Goal: Task Accomplishment & Management: Use online tool/utility

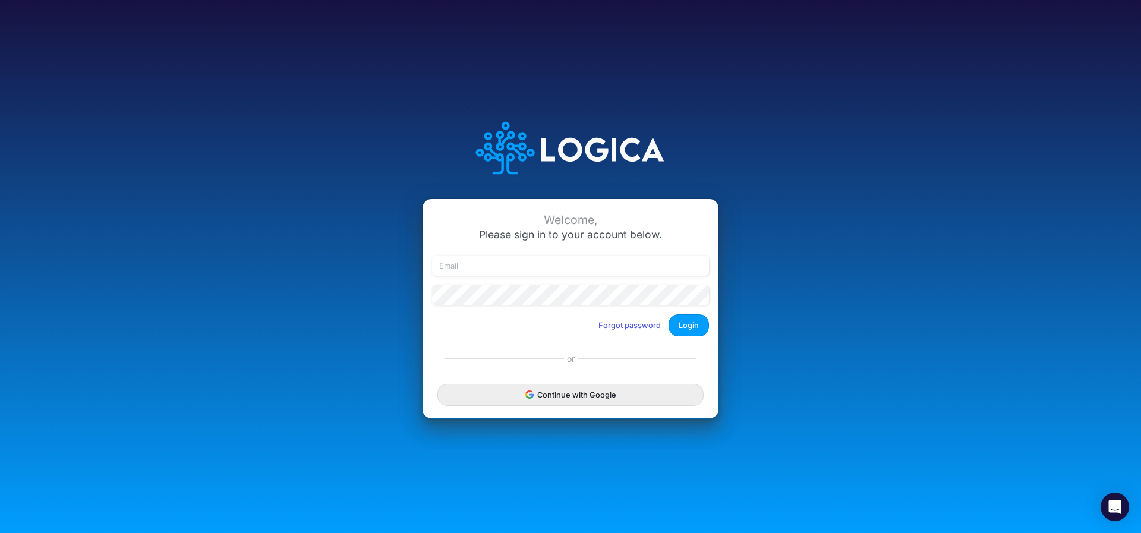
click at [568, 384] on button "Continue with Google" at bounding box center [570, 395] width 266 height 22
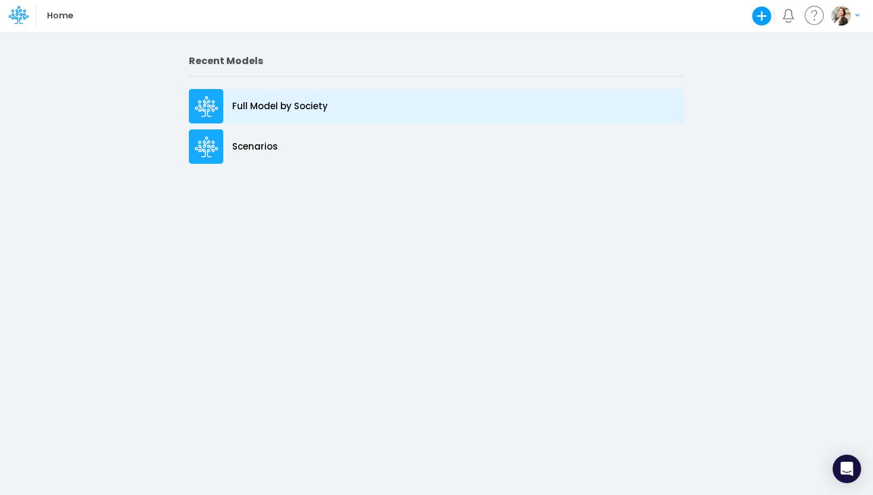
click at [216, 103] on icon at bounding box center [207, 106] width 24 height 21
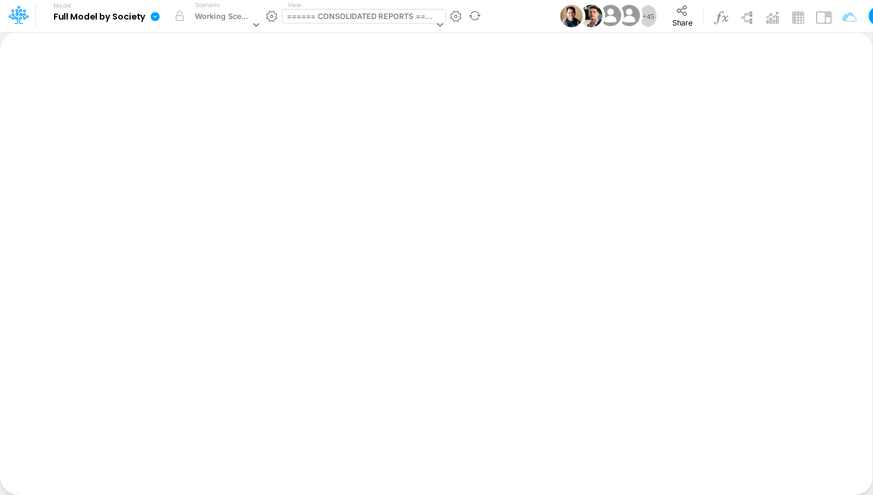
click at [340, 17] on div "====== CONSOLIDATED REPORTS ======" at bounding box center [360, 18] width 147 height 14
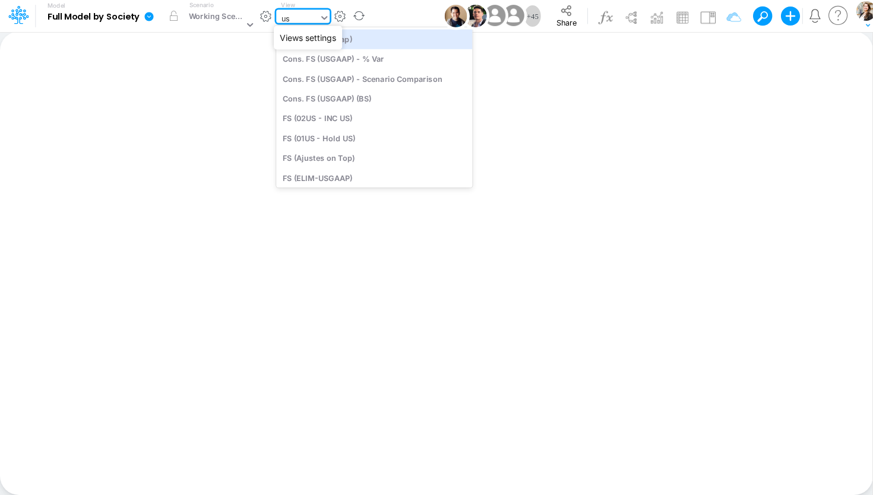
type input "usg"
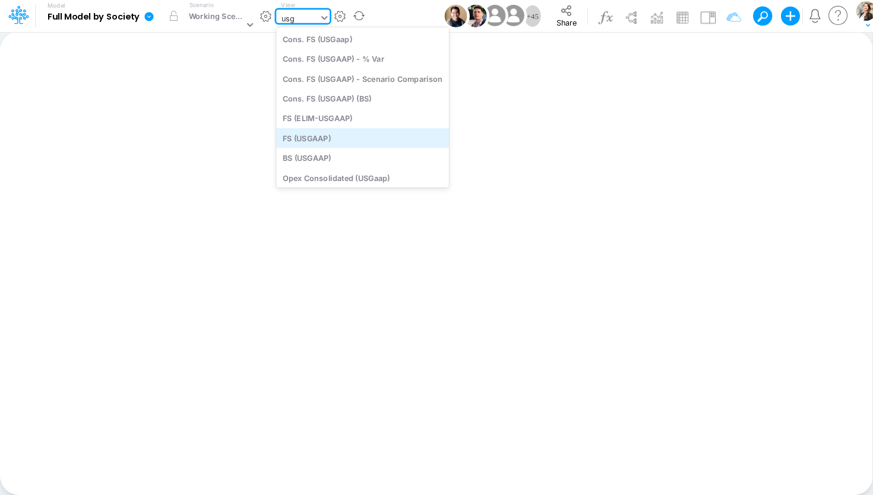
click at [337, 139] on div "FS (USGAAP)" at bounding box center [362, 138] width 173 height 20
type input "Financial Statements - Consolidated"
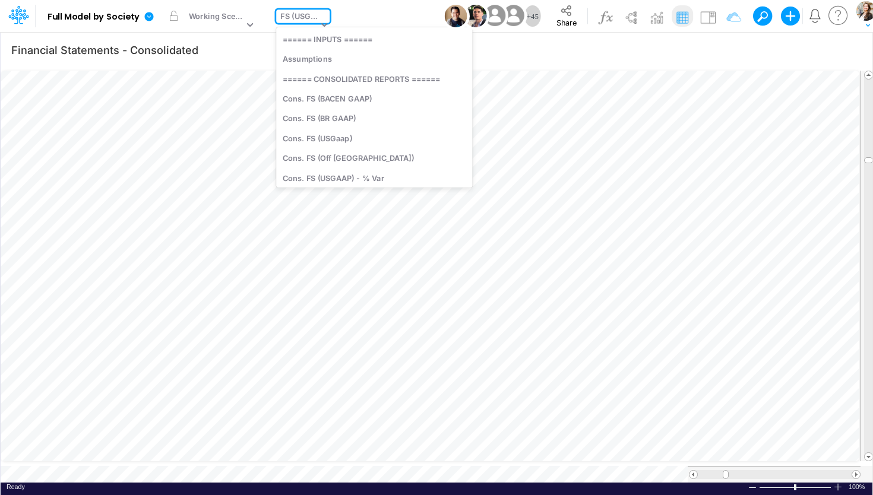
click at [288, 17] on div "FS (USGAAP)" at bounding box center [298, 18] width 37 height 14
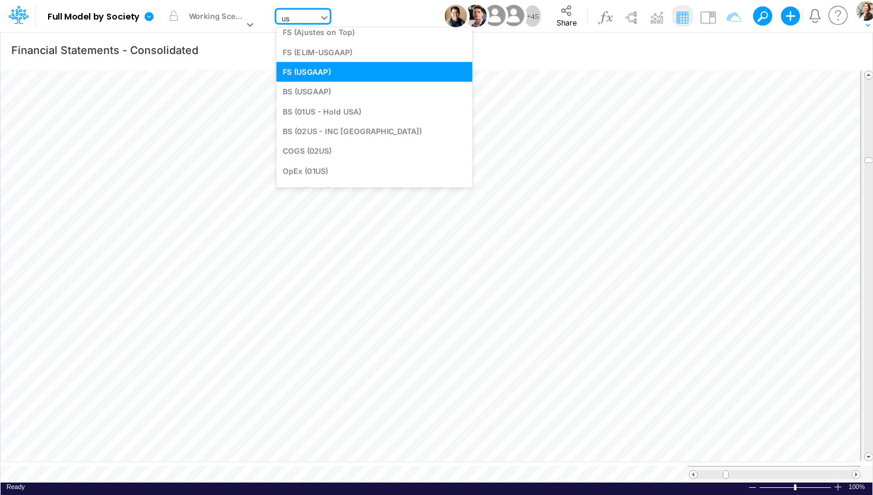
scroll to position [52, 0]
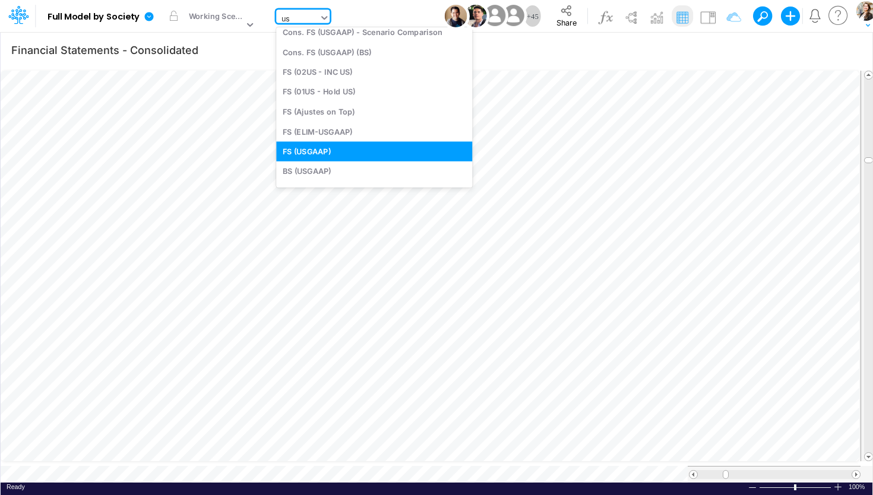
type input "usg"
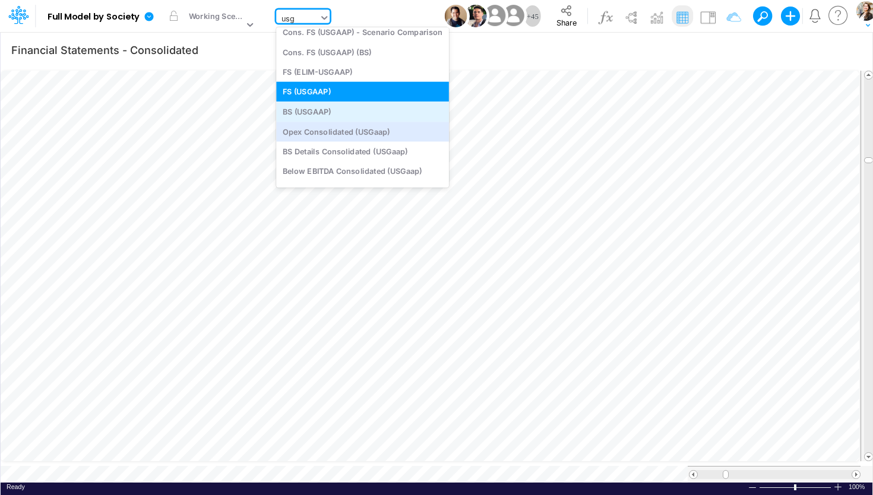
click at [309, 116] on div "BS (USGAAP)" at bounding box center [362, 112] width 173 height 20
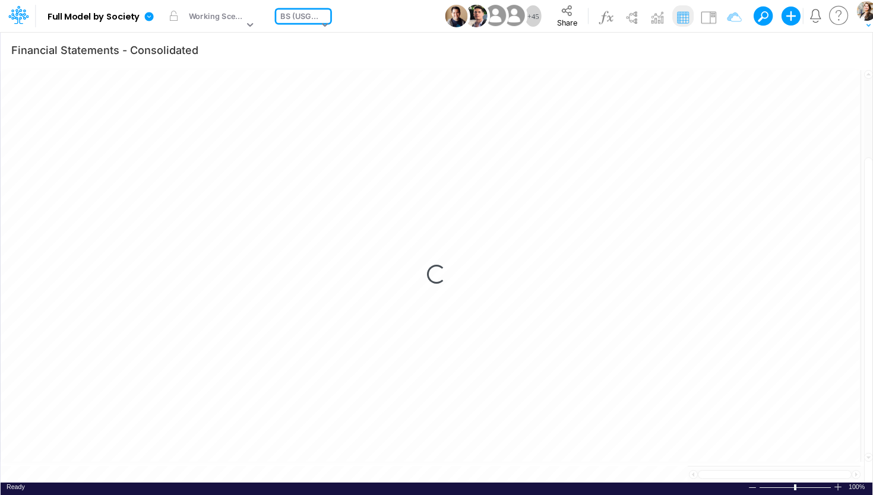
type input "BS (USGAAP) - Detailed"
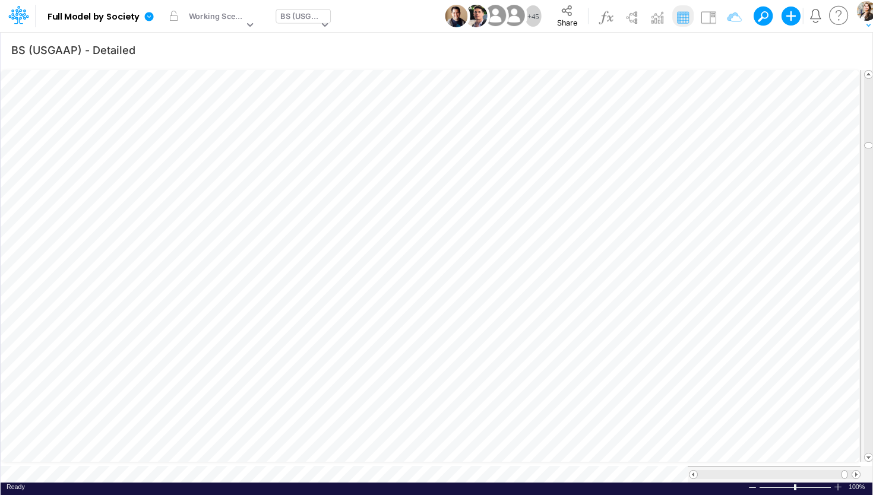
scroll to position [5, 36]
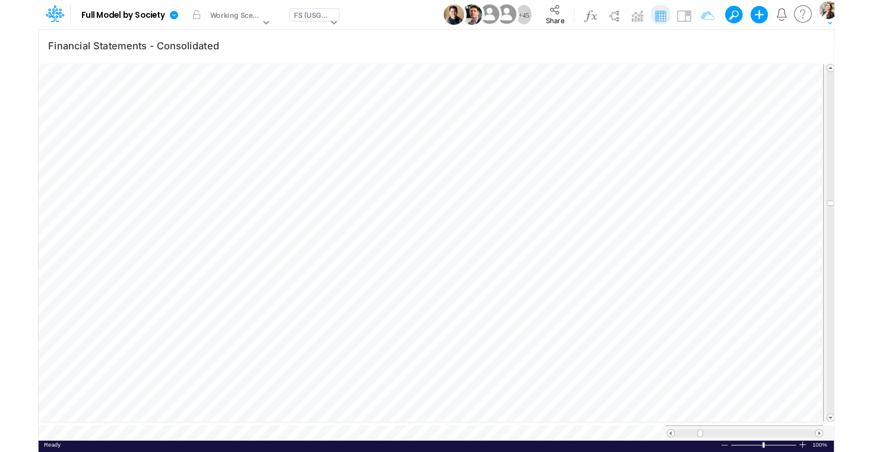
scroll to position [5, 18]
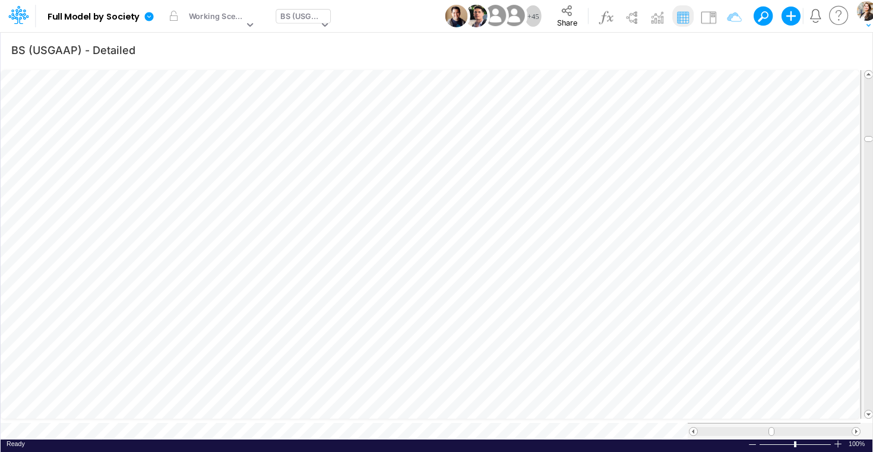
scroll to position [5, 39]
click at [620, 374] on icon "button" at bounding box center [613, 367] width 18 height 12
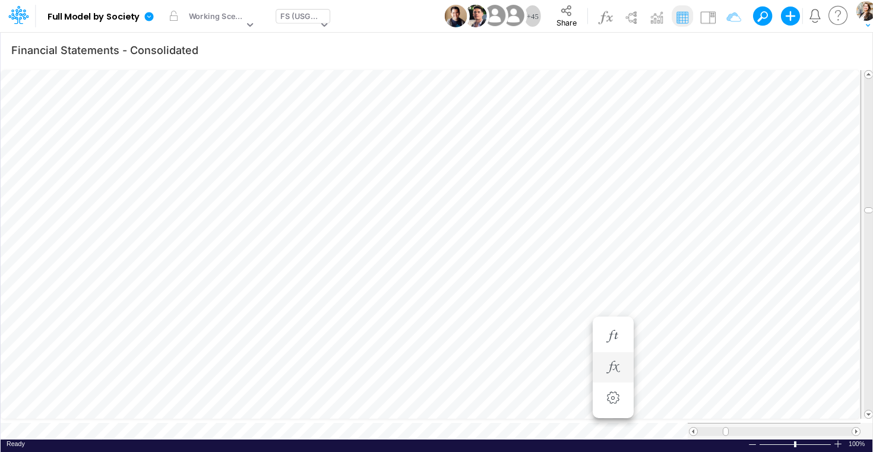
scroll to position [5, 10]
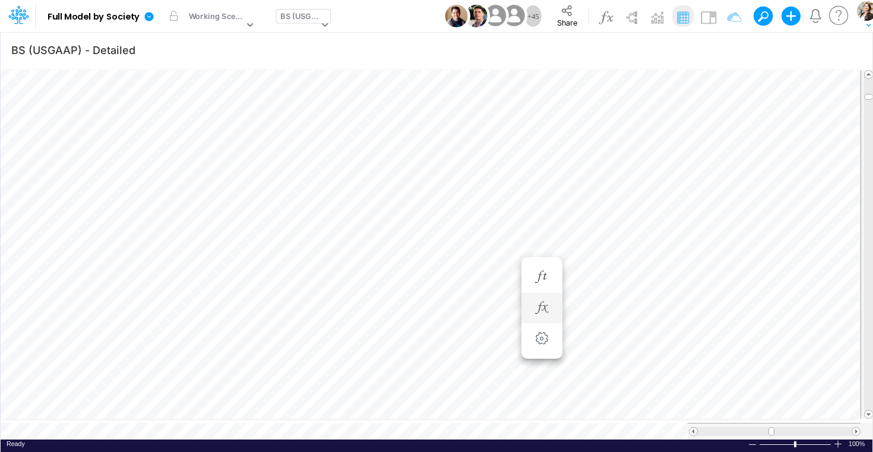
scroll to position [5, 39]
type input "Financial Statements - Consolidated"
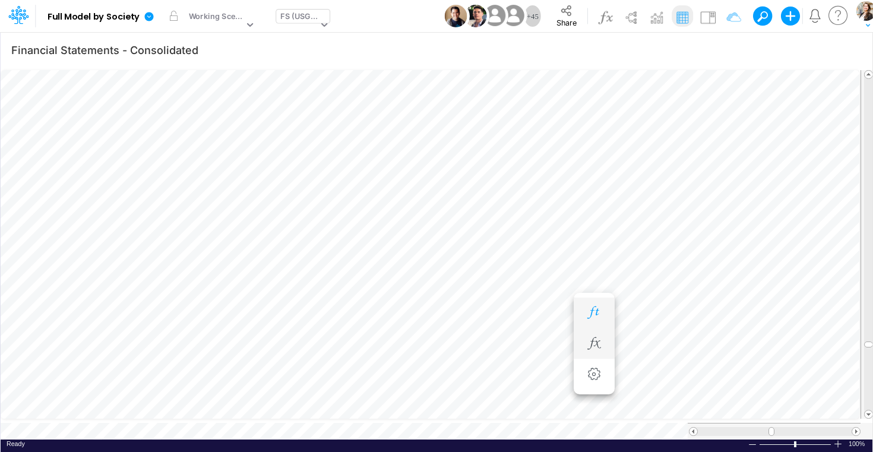
scroll to position [5, 39]
click at [673, 352] on button "button" at bounding box center [666, 344] width 22 height 24
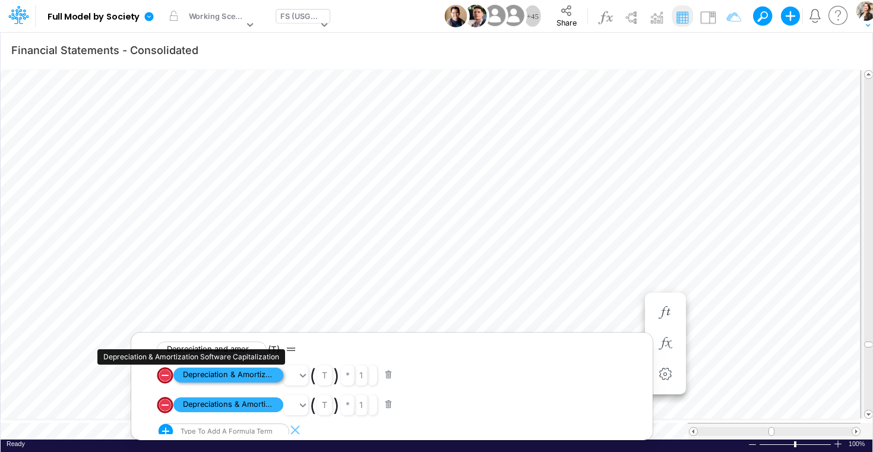
click at [236, 374] on span "Depreciation & Amortization Software Capitalization" at bounding box center [228, 375] width 110 height 15
click at [235, 374] on span "Depreciation & Amortization Software Capitalization" at bounding box center [228, 375] width 110 height 15
click at [246, 375] on span "Software capitalization depreciation" at bounding box center [228, 375] width 110 height 15
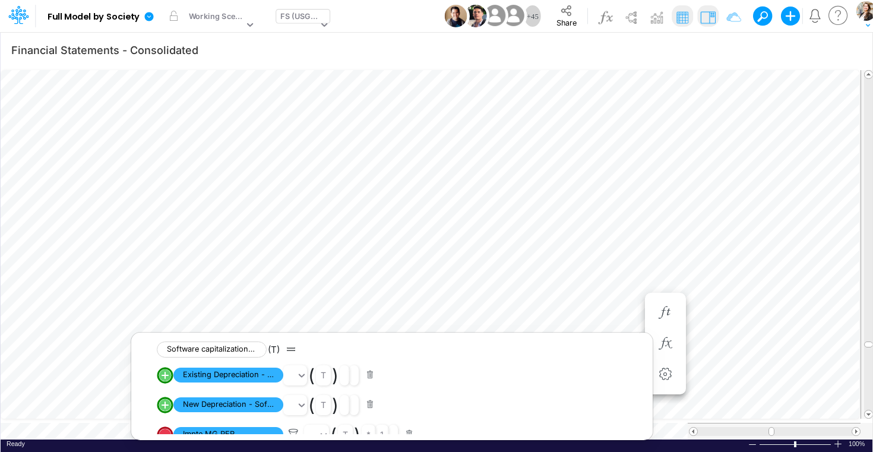
click at [713, 20] on img at bounding box center [708, 17] width 19 height 19
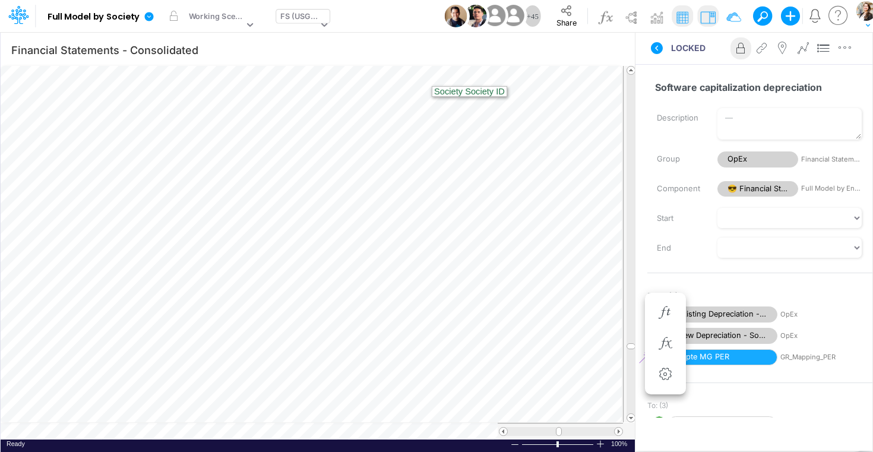
click at [289, 19] on div "FS (USGAAP)" at bounding box center [298, 18] width 37 height 14
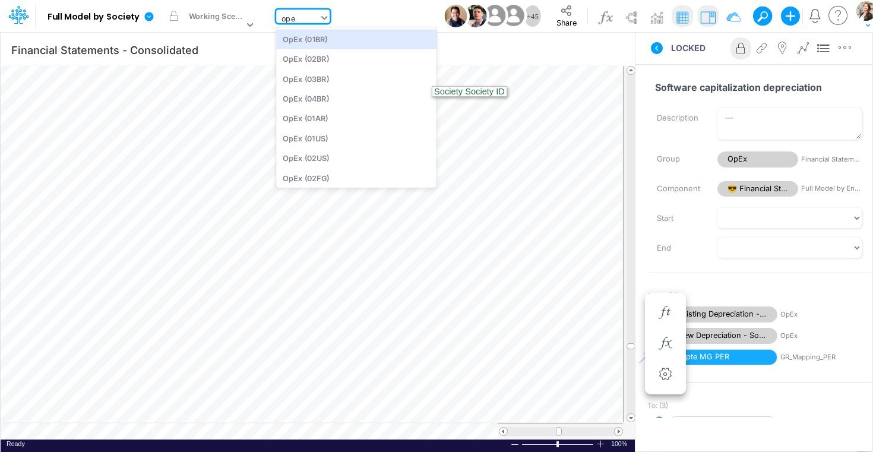
type input "opex"
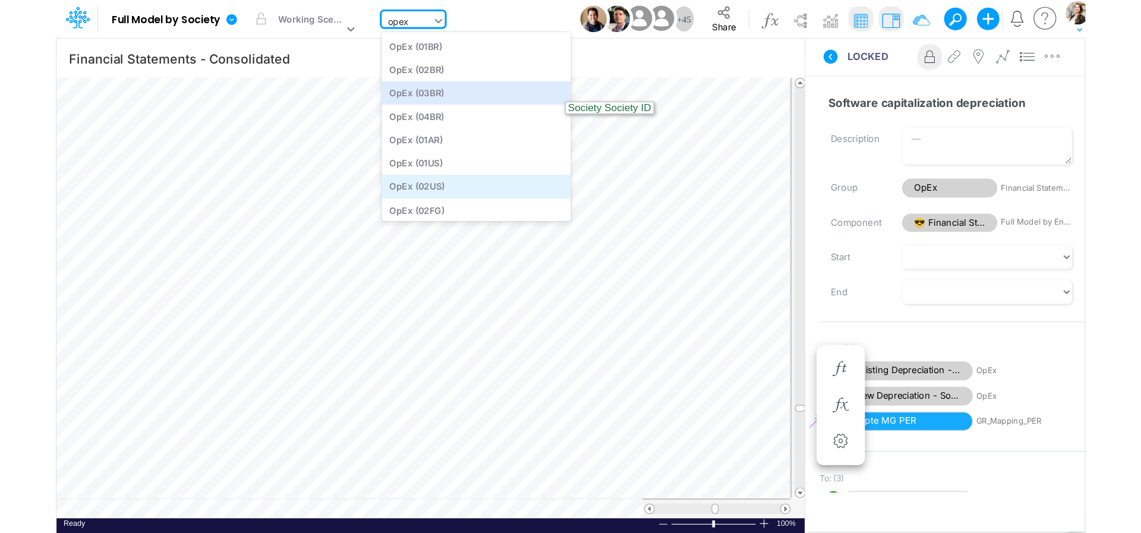
scroll to position [91, 0]
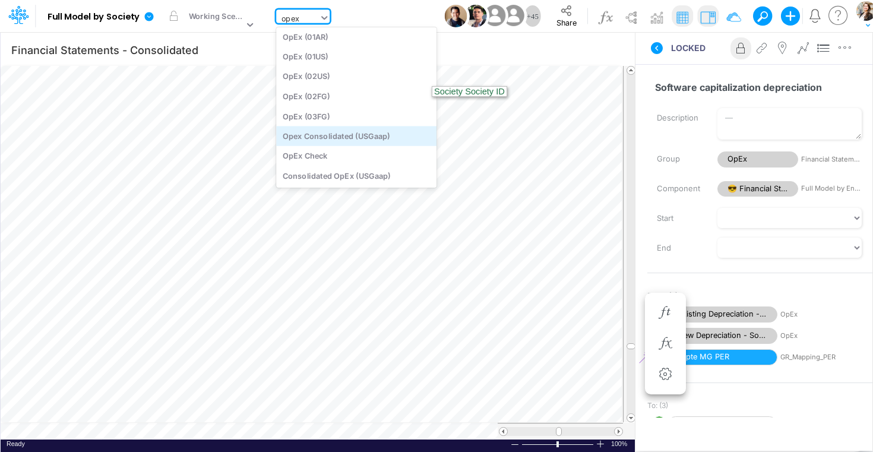
click at [333, 135] on div "Opex Consolidated (USGaap)" at bounding box center [356, 136] width 160 height 20
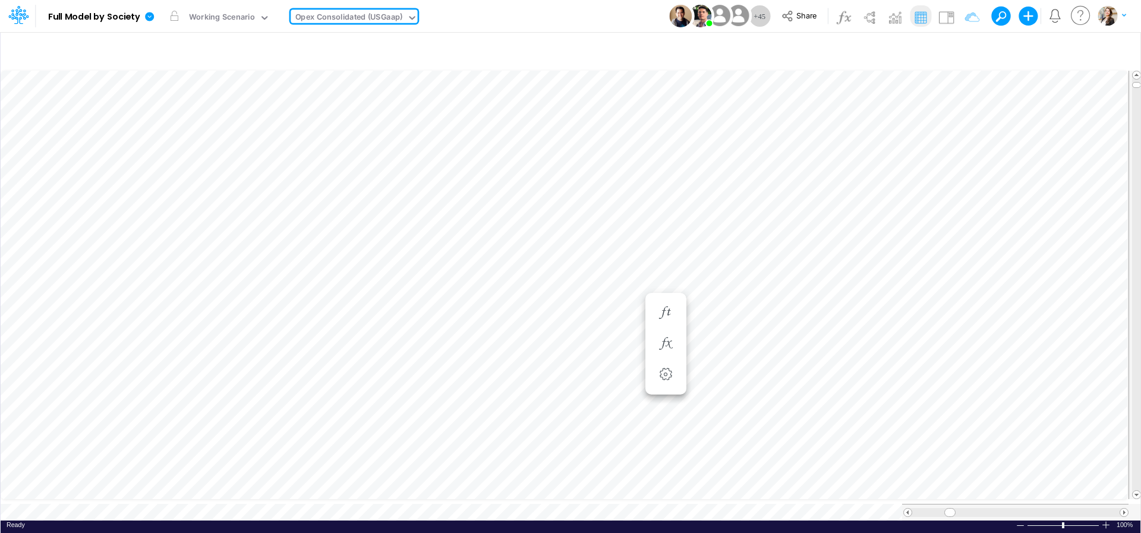
type input "Financial Statements - Consolidated"
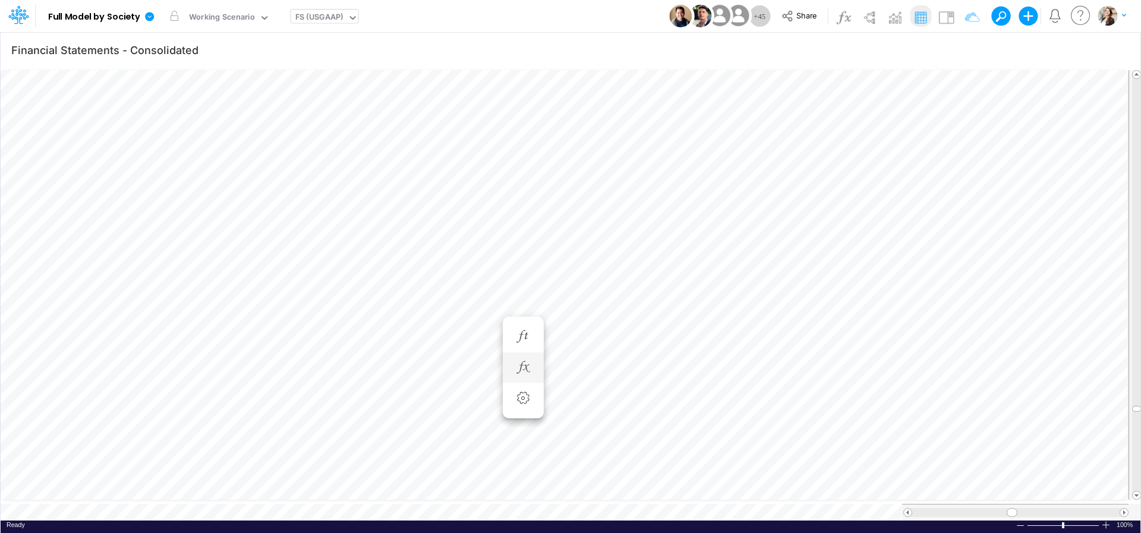
scroll to position [5, 36]
click at [666, 425] on icon "button" at bounding box center [665, 427] width 18 height 12
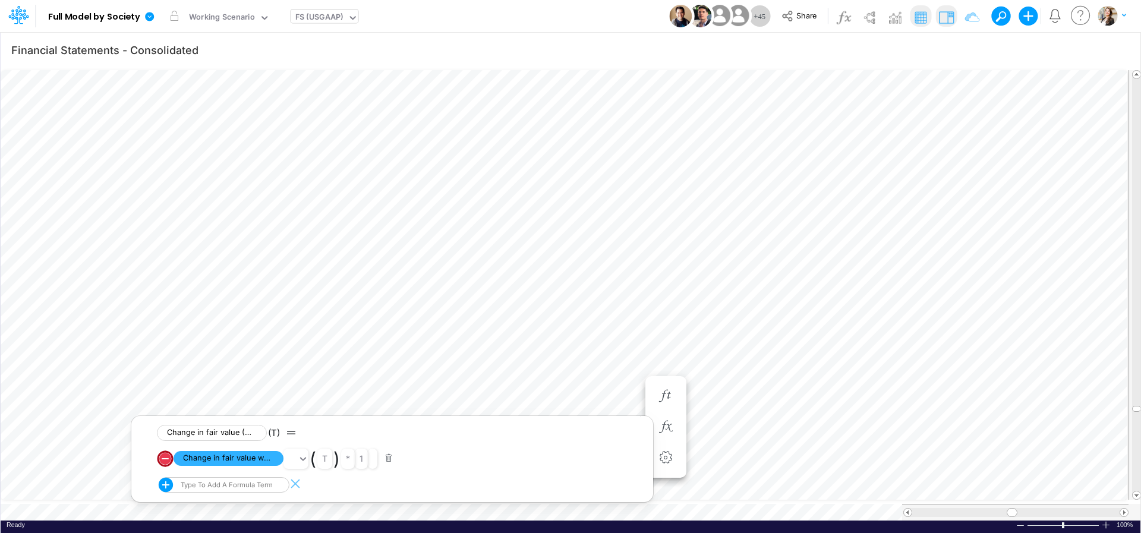
click at [948, 20] on img at bounding box center [945, 17] width 19 height 19
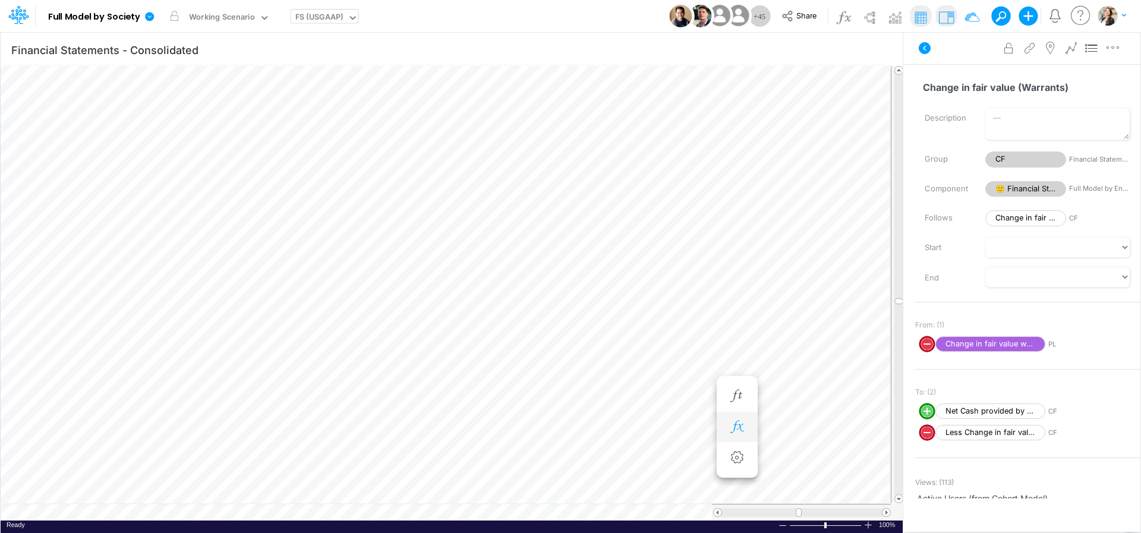
click at [735, 425] on icon "button" at bounding box center [737, 427] width 18 height 12
click at [290, 463] on span "Change in fair value warrants" at bounding box center [300, 458] width 110 height 15
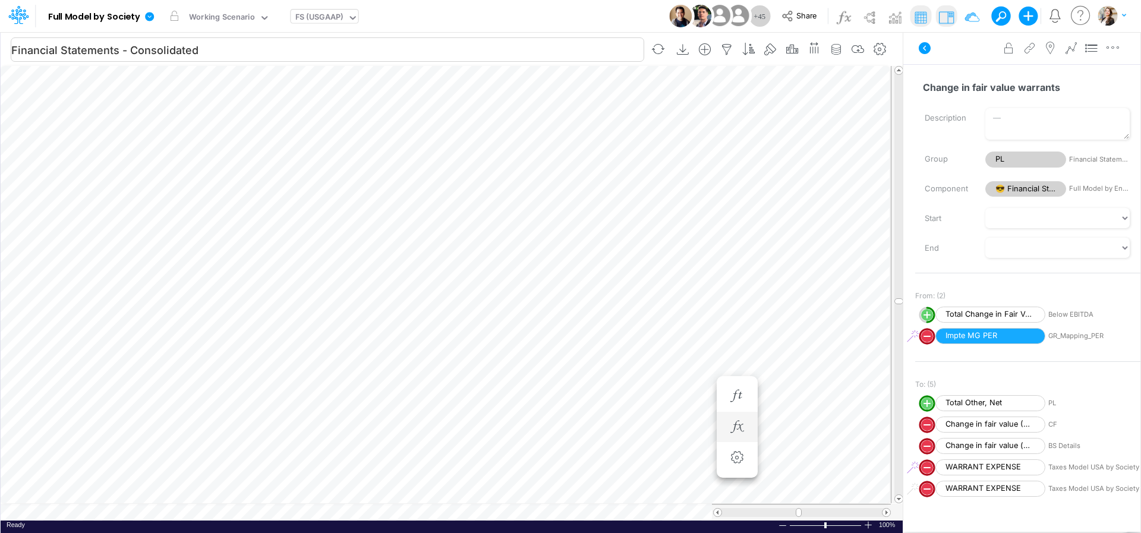
scroll to position [5, 2]
click at [316, 13] on div "FS (USGAAP)" at bounding box center [319, 18] width 48 height 14
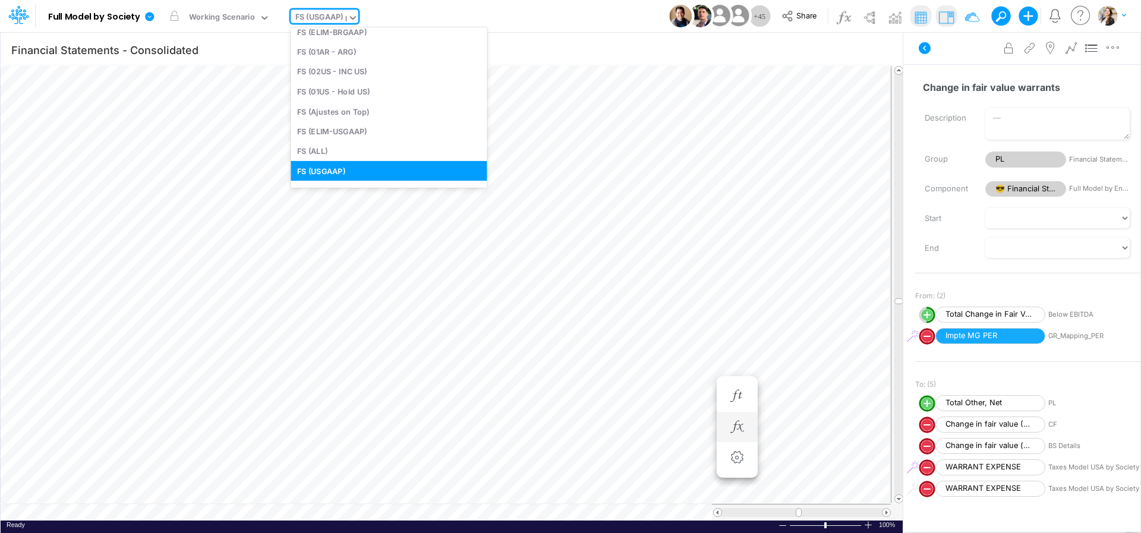
scroll to position [0, 0]
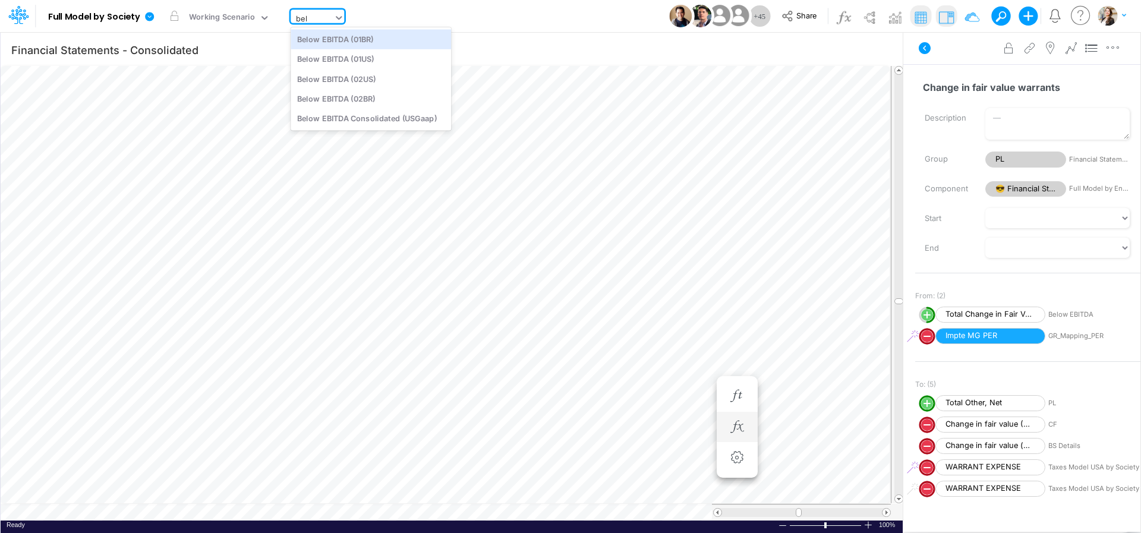
type input "belo"
click at [326, 58] on div "Below EBITDA (01US)" at bounding box center [370, 59] width 160 height 20
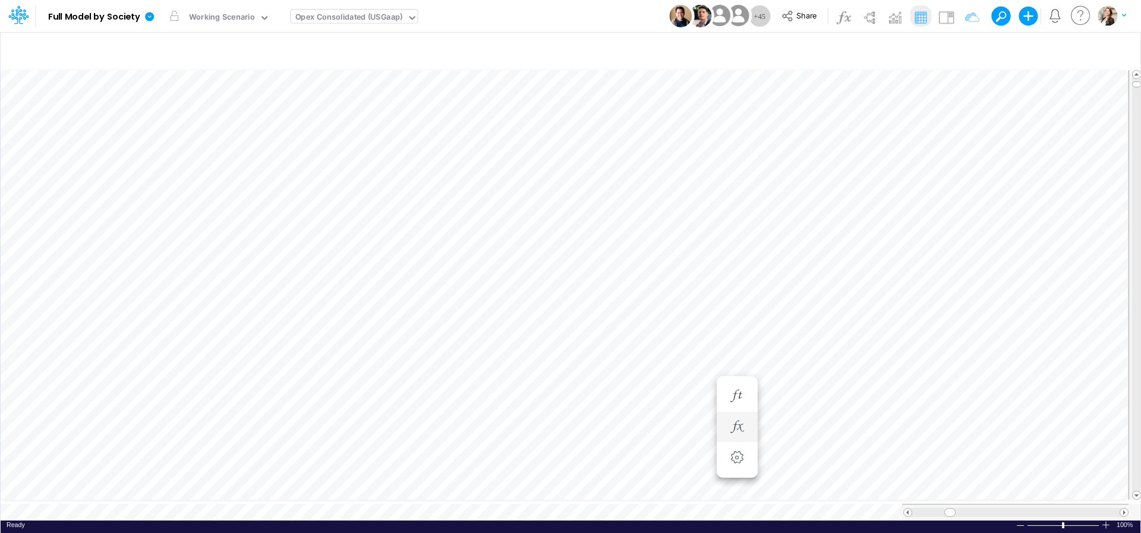
scroll to position [1, 1]
click at [412, 487] on div "Close" at bounding box center [430, 491] width 51 height 14
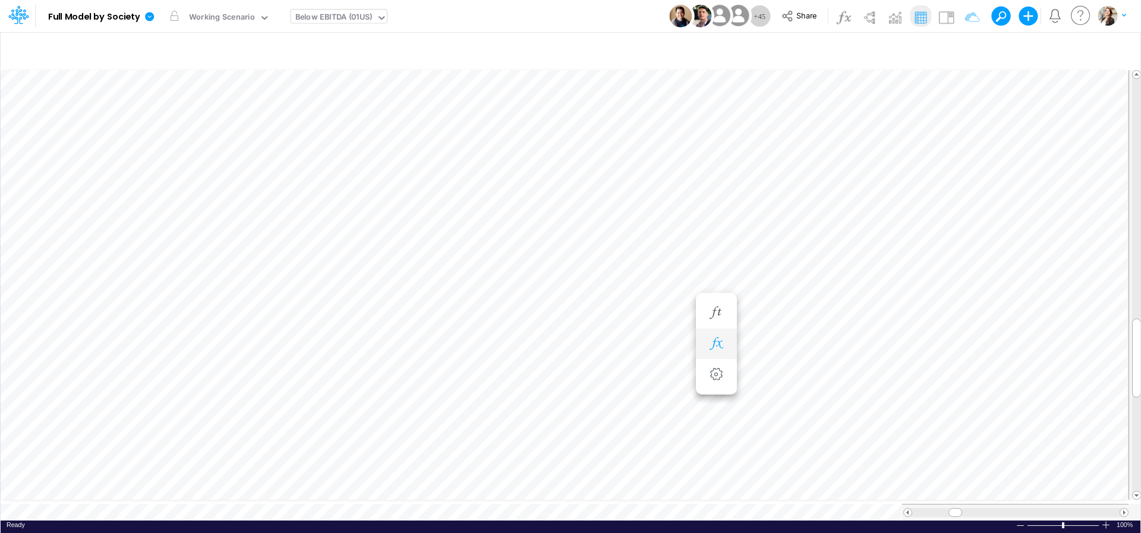
click at [710, 342] on icon "button" at bounding box center [716, 343] width 18 height 12
click at [645, 311] on icon "button" at bounding box center [652, 313] width 18 height 12
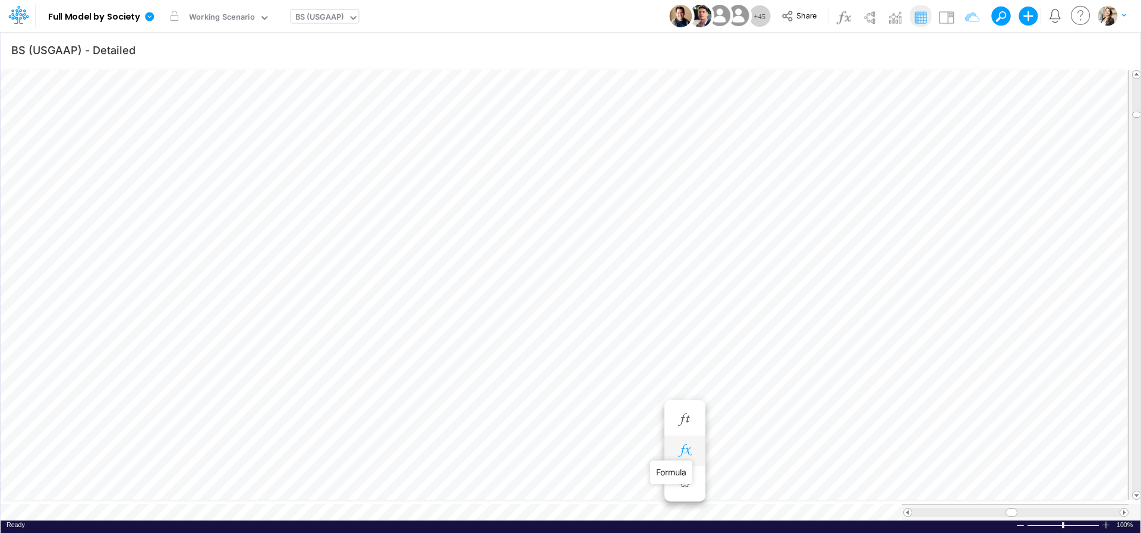
click at [685, 451] on icon "button" at bounding box center [684, 450] width 18 height 12
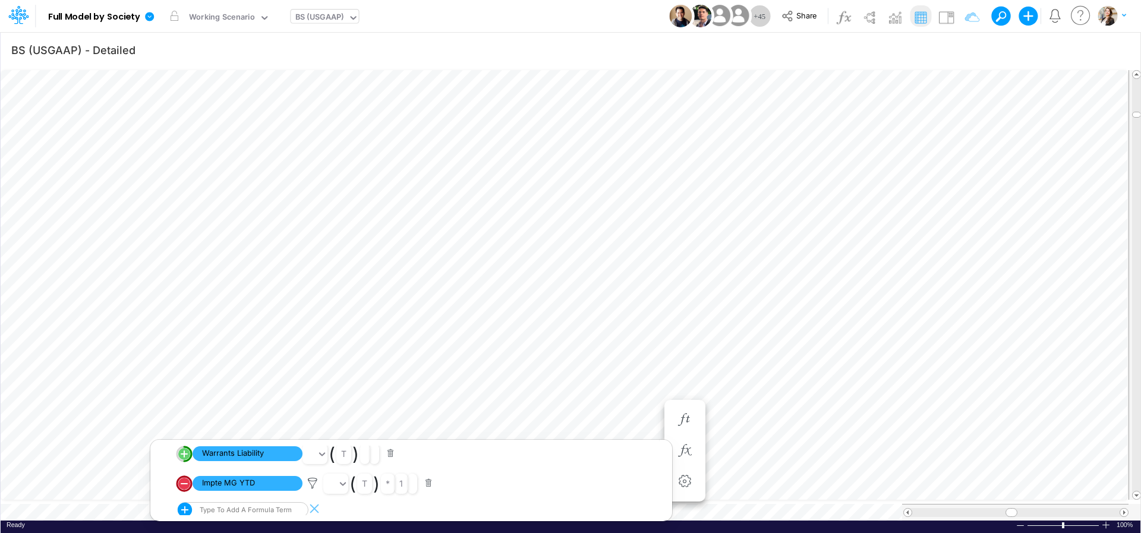
scroll to position [32, 0]
click at [262, 454] on span "Warrants Liability" at bounding box center [247, 450] width 110 height 15
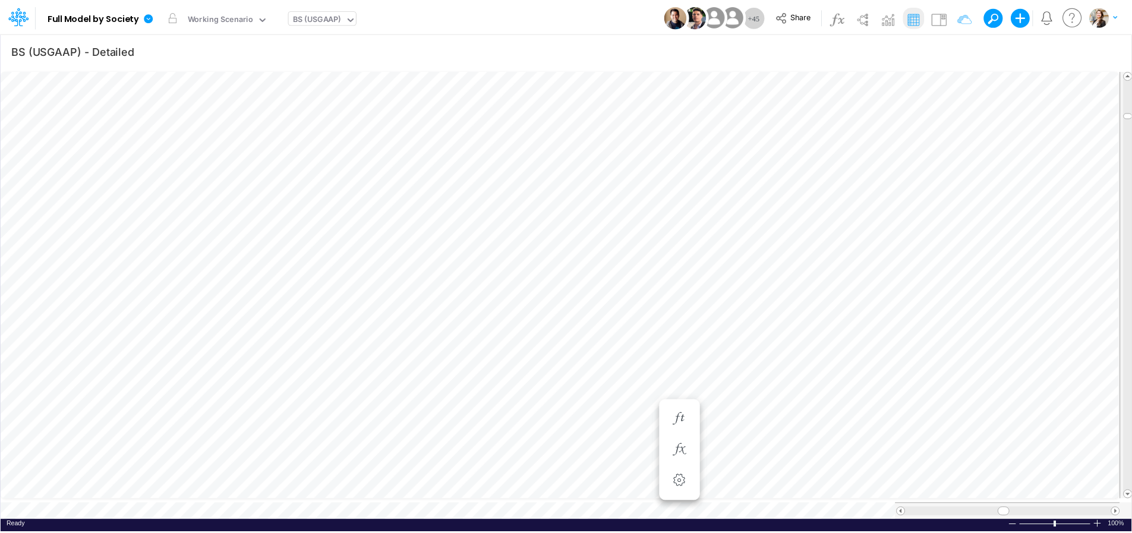
scroll to position [5, 21]
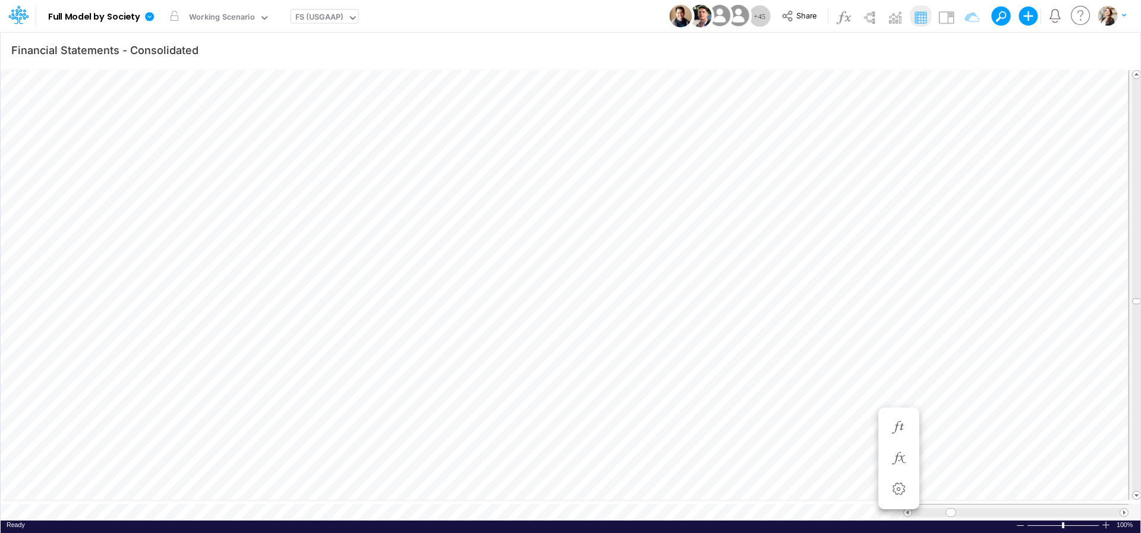
scroll to position [5, 40]
type input "BS (USGAAP) - Detailed"
